Goal: Information Seeking & Learning: Learn about a topic

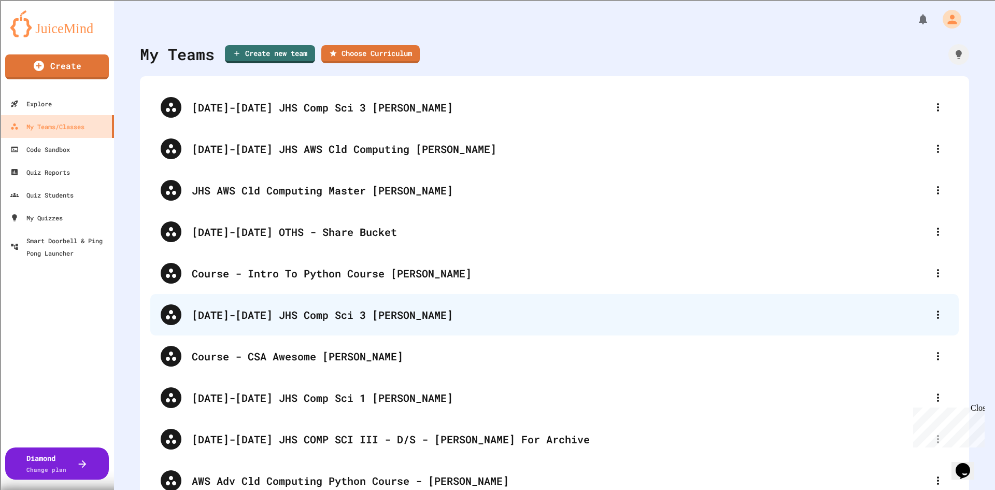
click at [320, 316] on div "[DATE]-[DATE] JHS Comp Sci 3 [PERSON_NAME]" at bounding box center [560, 315] width 736 height 16
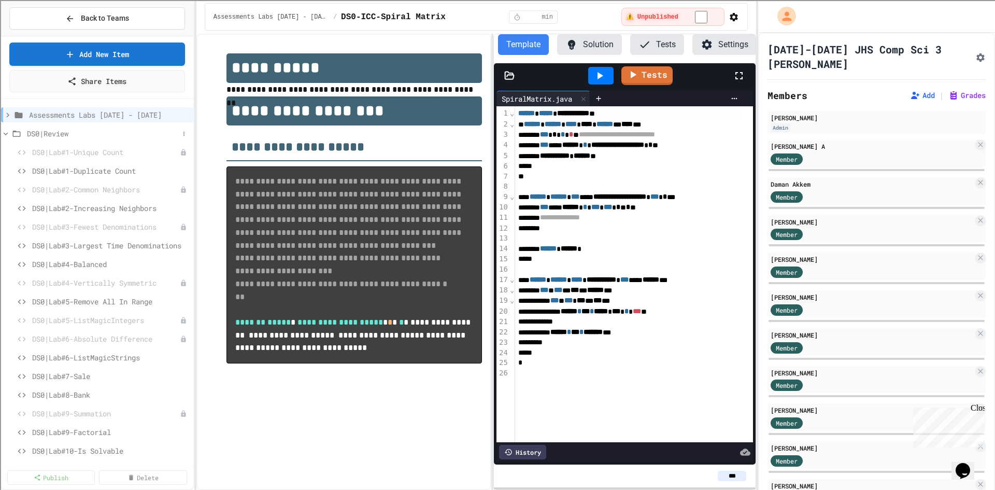
click at [52, 134] on span "DS0|Review" at bounding box center [103, 133] width 152 height 11
click at [65, 286] on span "FileIO Example Labs" at bounding box center [106, 282] width 146 height 11
click at [68, 135] on span "DS0|Review" at bounding box center [103, 133] width 152 height 11
